Goal: Complete Application Form: Complete application form

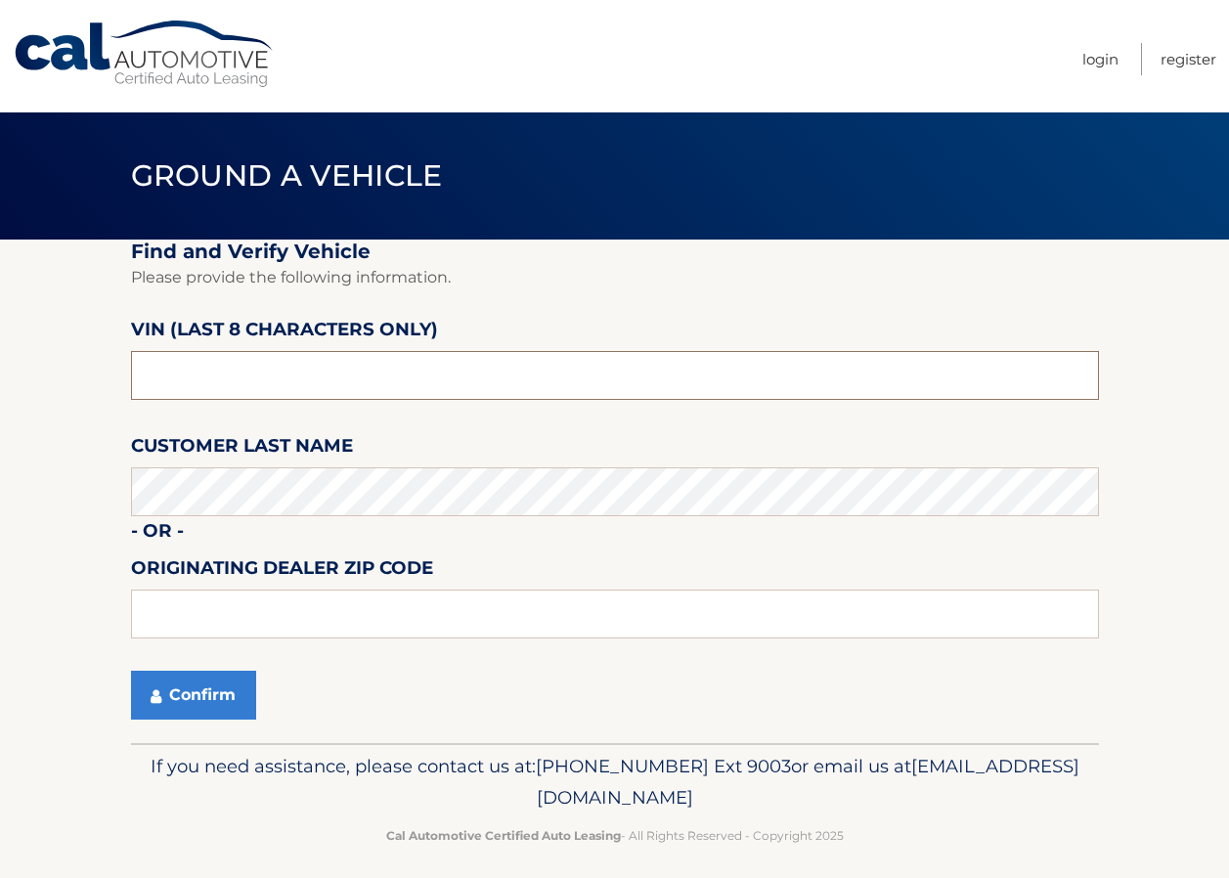
click at [269, 369] on input "text" at bounding box center [615, 375] width 968 height 49
type input "NT159987"
click at [196, 705] on button "Confirm" at bounding box center [193, 695] width 125 height 49
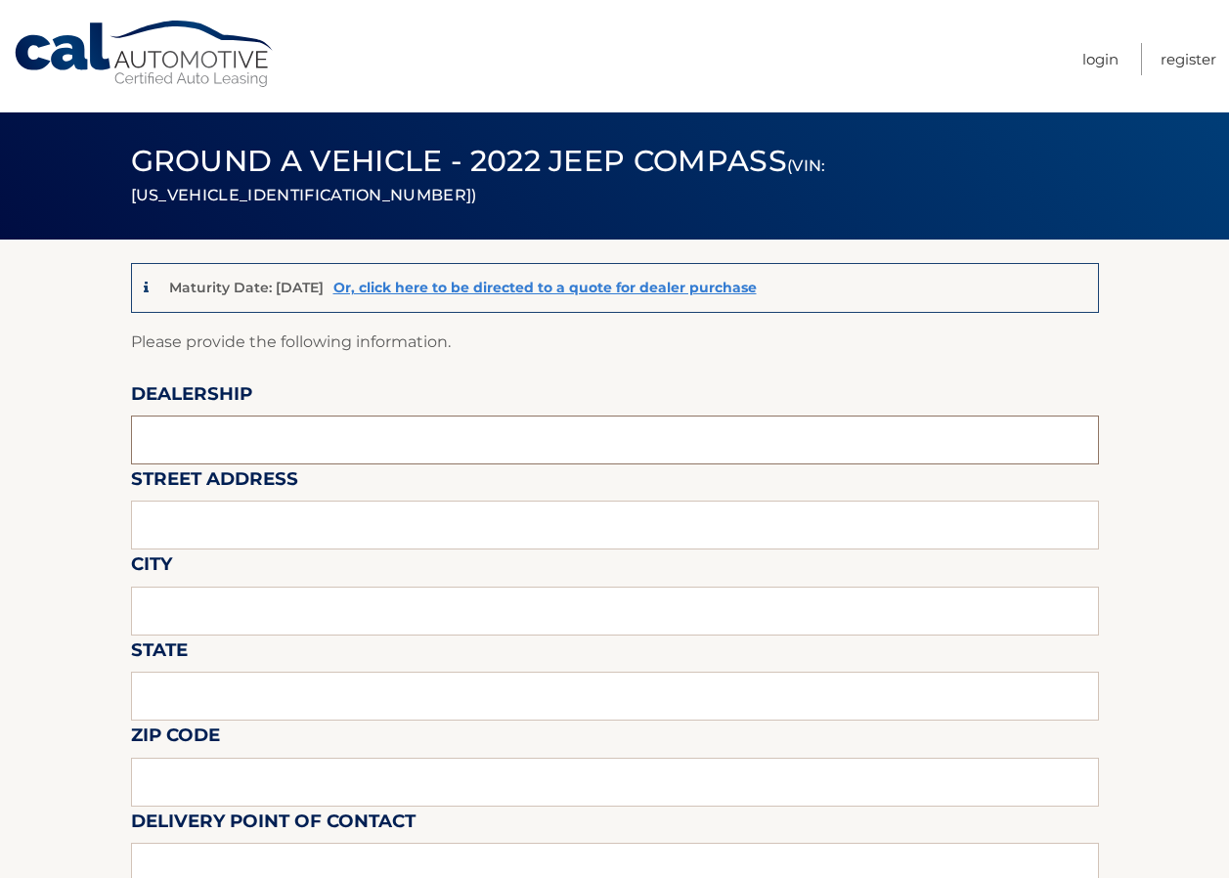
click at [338, 438] on input "text" at bounding box center [615, 440] width 968 height 49
type input "ReedmanToll"
type input "1700 E LINCOLN HWAY"
type input "LANGHORNE"
type input "PA"
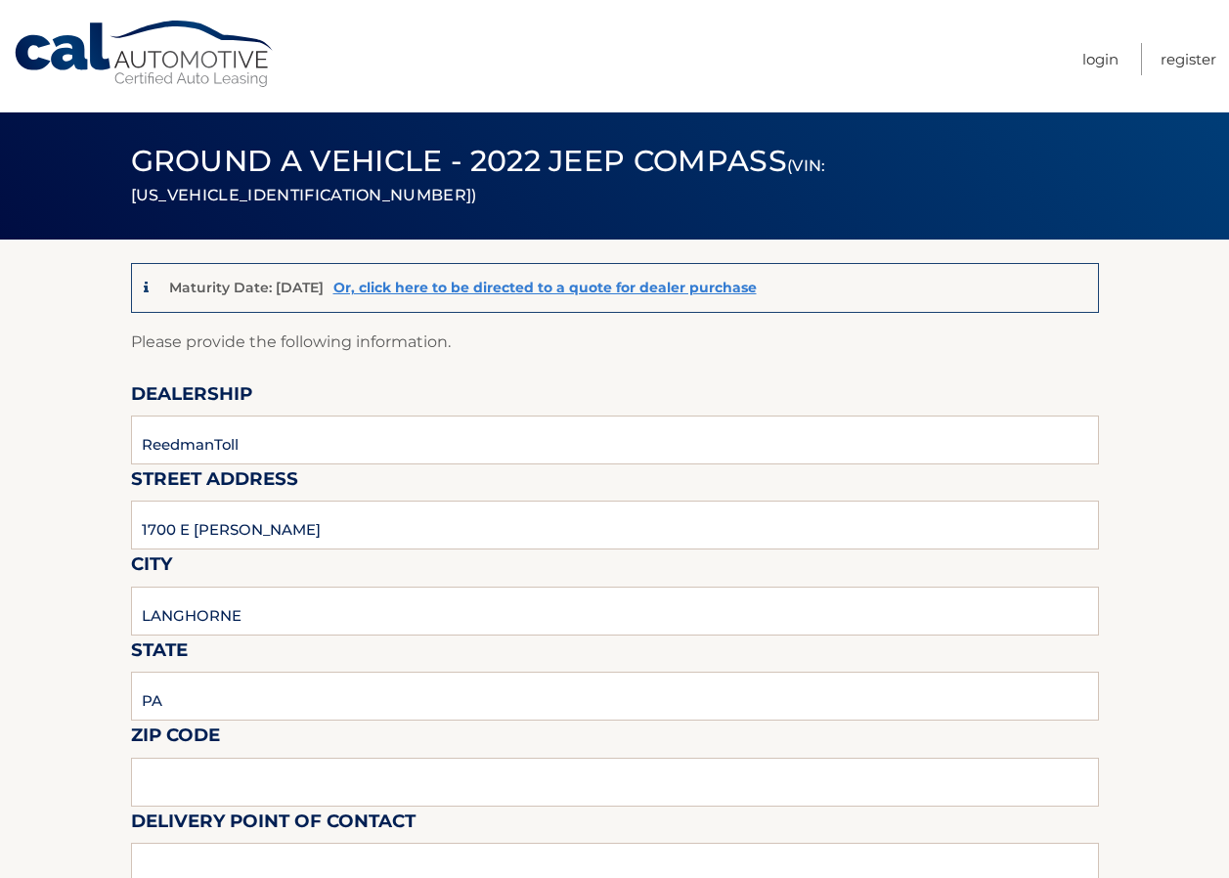
type input "19047"
type input "STEVE NOWA"
type input "8009198200"
type input "REEDMANTOLLTRANSPORTERS@GMAIL.COM"
type input "STEVE NOWA"
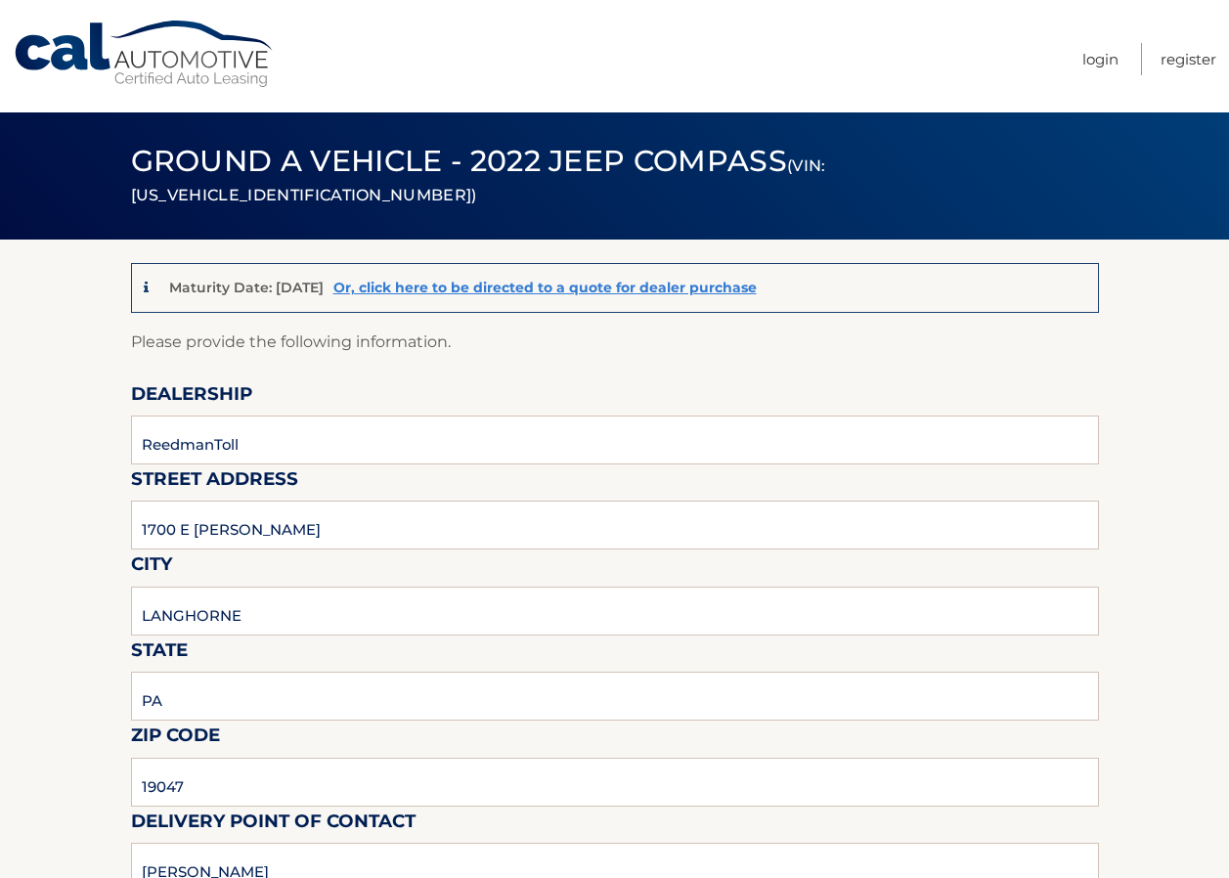
type input "8009198200"
type input "REEDMANTOLLTRANSPORTERS@GMAIL.COM"
type input "MARY RICHARDS"
type input "MRICHARDS@REEDMANTOLL.COM"
type input "PICKUP 9-4 MON-FRI, 9-2 SAT, BLDG 19 FOR KEYS"
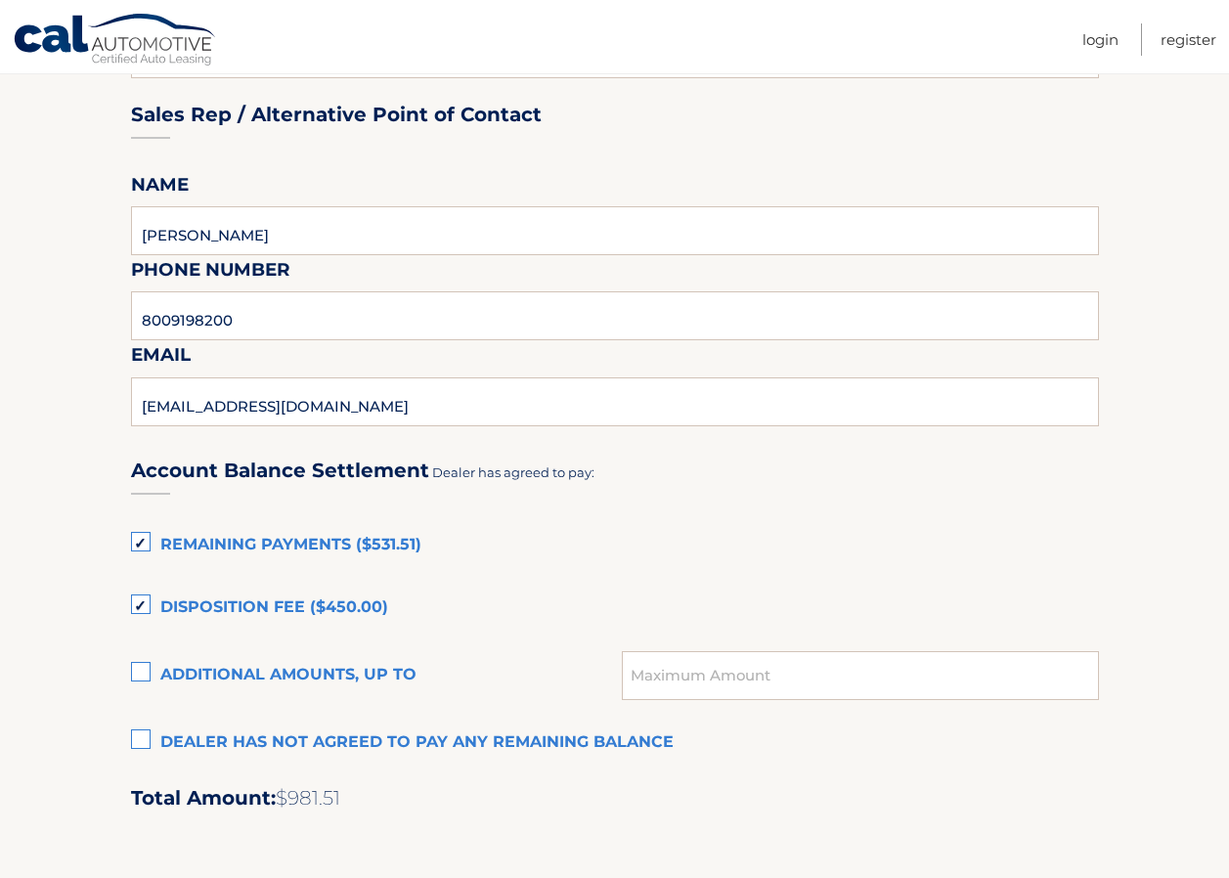
scroll to position [1076, 0]
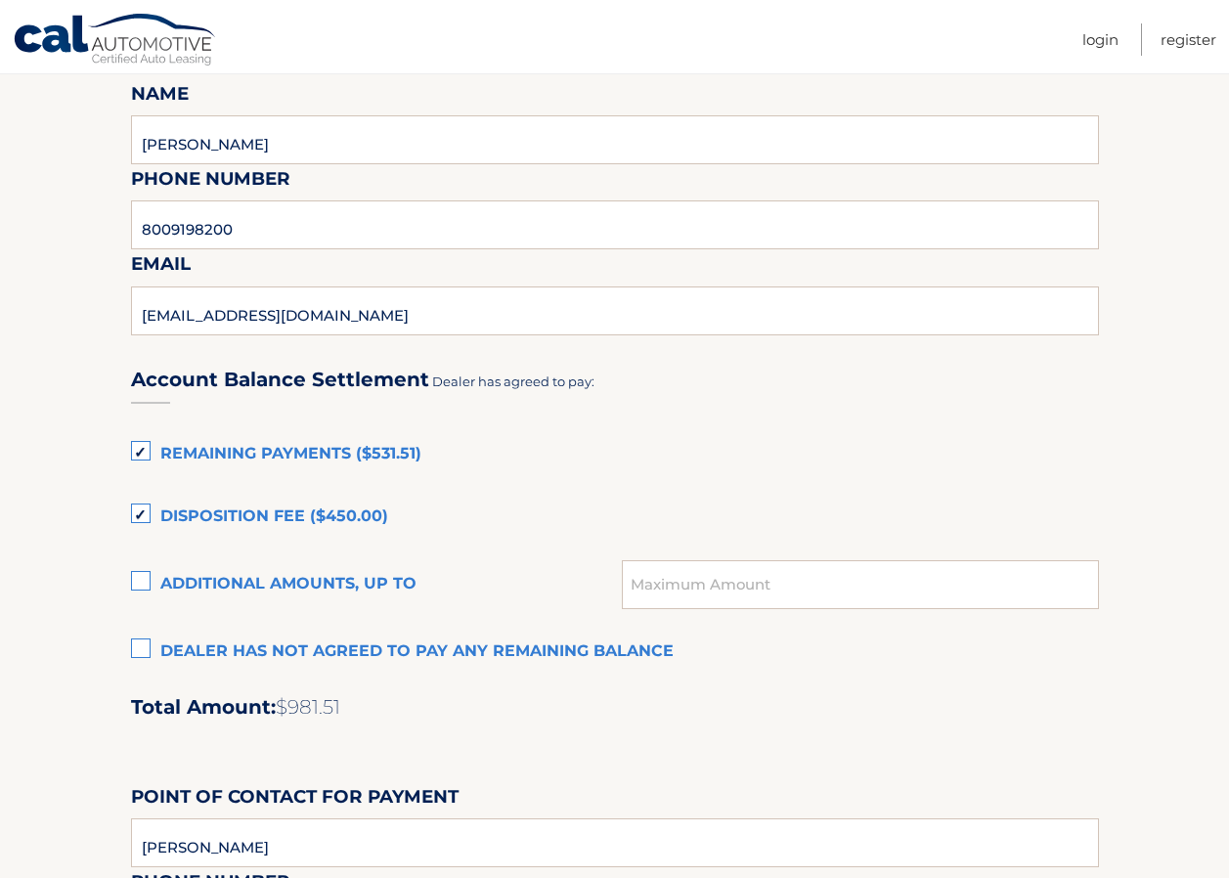
click at [145, 453] on label "Remaining Payments ($531.51)" at bounding box center [615, 454] width 968 height 39
click at [0, 0] on input "Remaining Payments ($531.51)" at bounding box center [0, 0] width 0 height 0
click at [134, 504] on label "Disposition Fee ($450.00)" at bounding box center [615, 517] width 968 height 39
click at [0, 0] on input "Disposition Fee ($450.00)" at bounding box center [0, 0] width 0 height 0
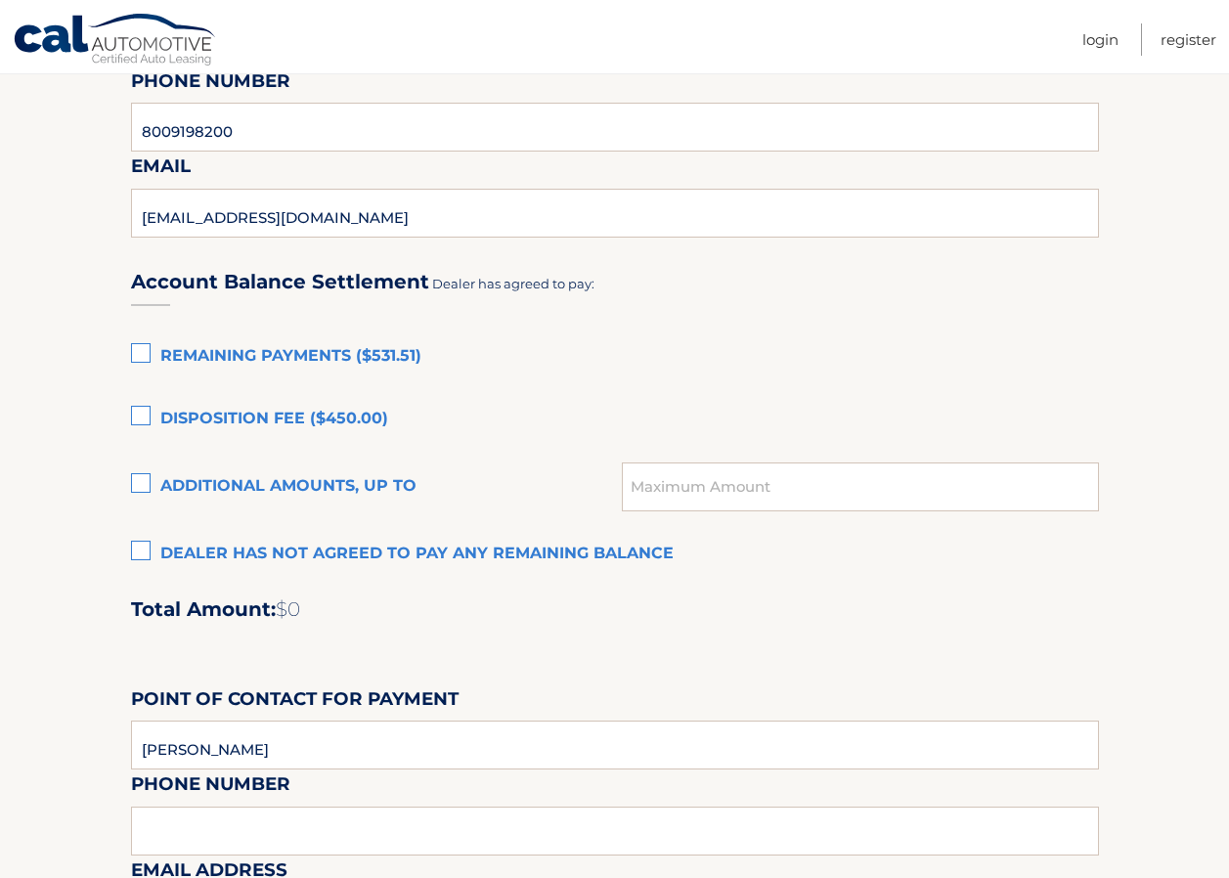
click at [139, 551] on label "Dealer has not agreed to pay any remaining balance" at bounding box center [615, 554] width 968 height 39
click at [0, 0] on input "Dealer has not agreed to pay any remaining balance" at bounding box center [0, 0] width 0 height 0
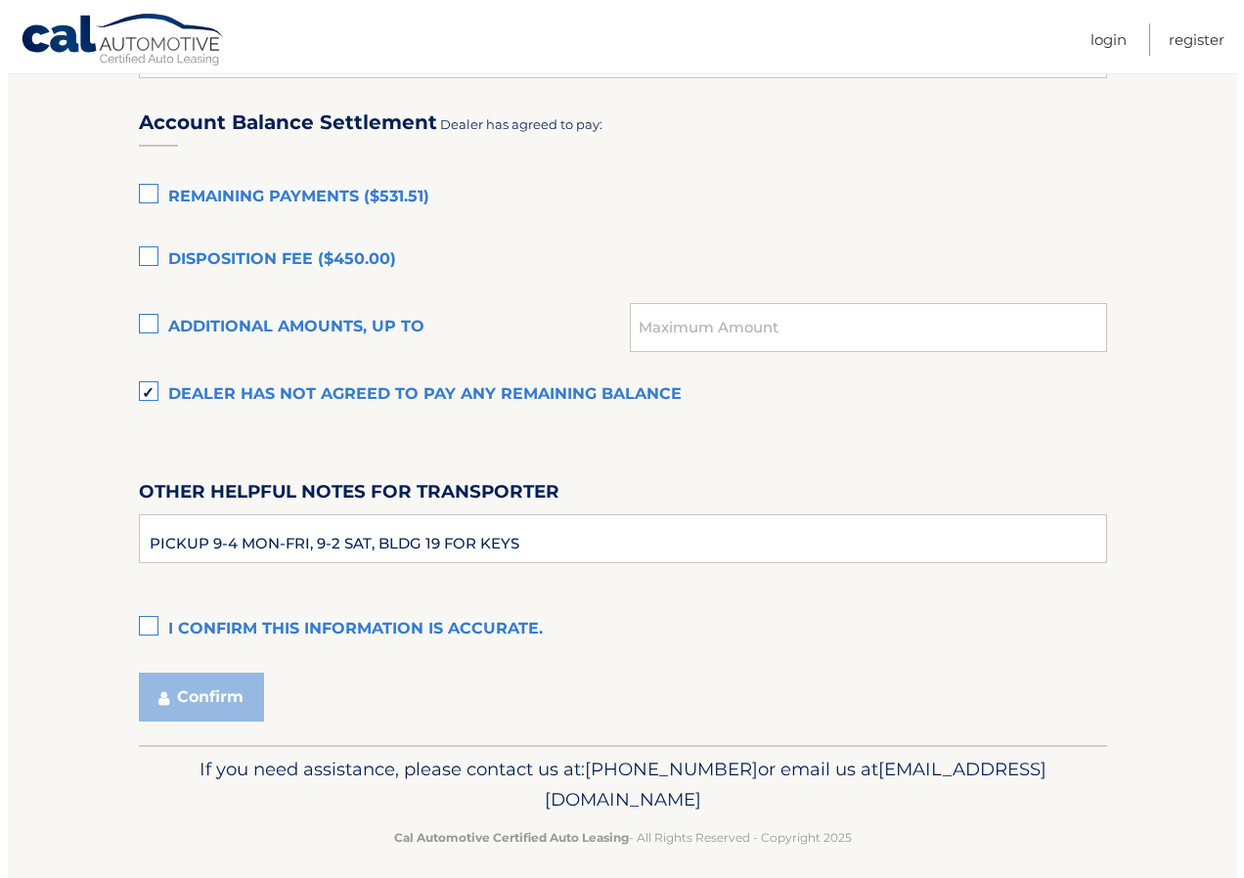
scroll to position [1348, 0]
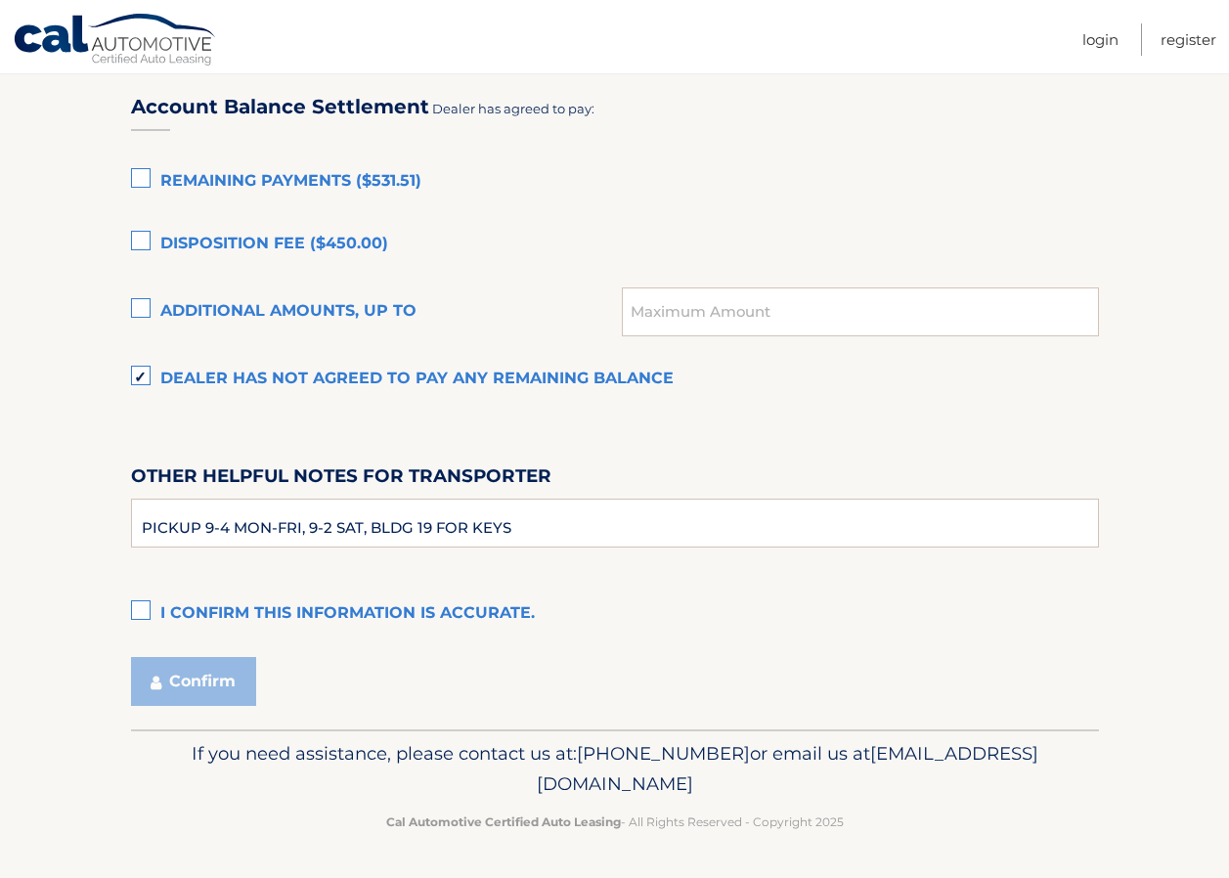
click at [138, 608] on label "I confirm this information is accurate." at bounding box center [615, 614] width 968 height 39
click at [0, 0] on input "I confirm this information is accurate." at bounding box center [0, 0] width 0 height 0
click at [176, 680] on button "Confirm" at bounding box center [193, 681] width 125 height 49
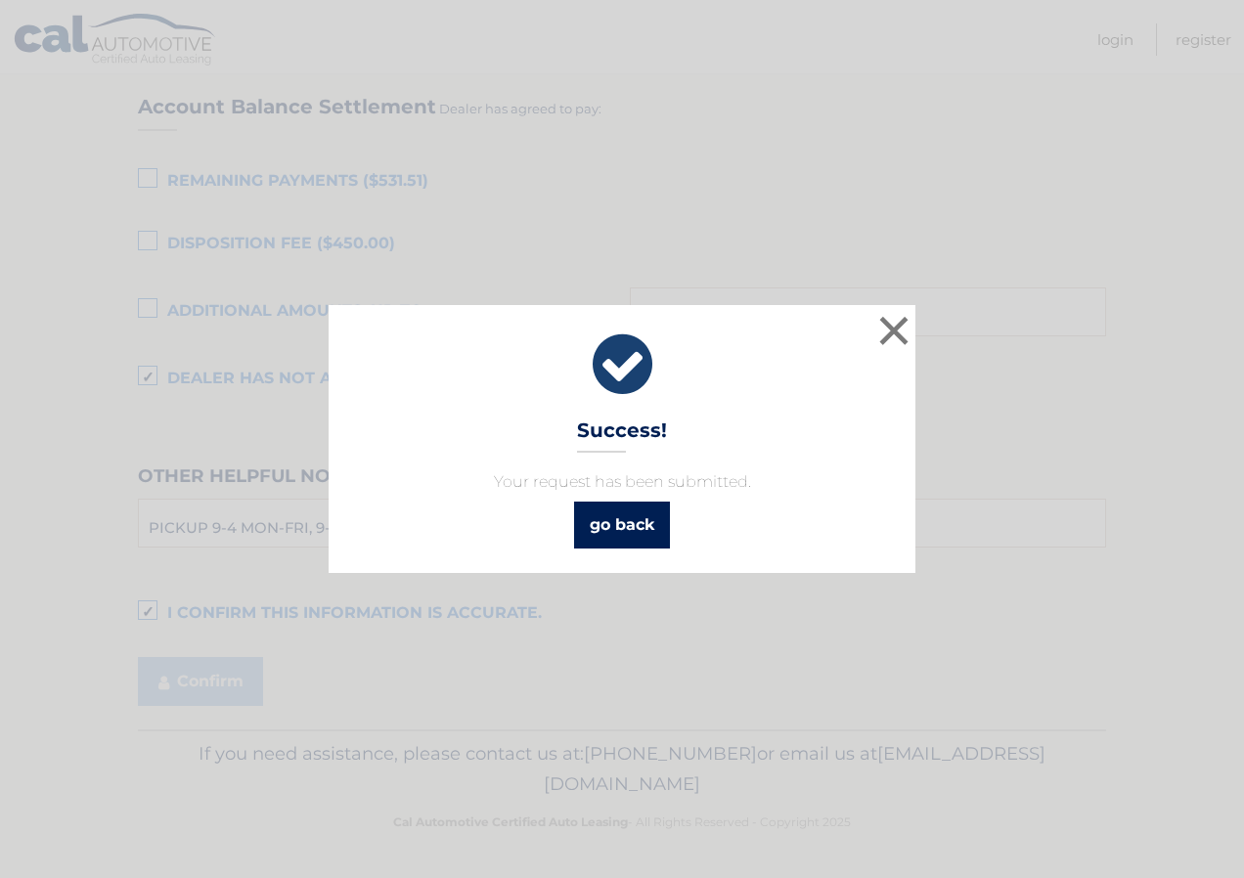
click at [586, 529] on link "go back" at bounding box center [622, 525] width 96 height 47
